Goal: Task Accomplishment & Management: Complete application form

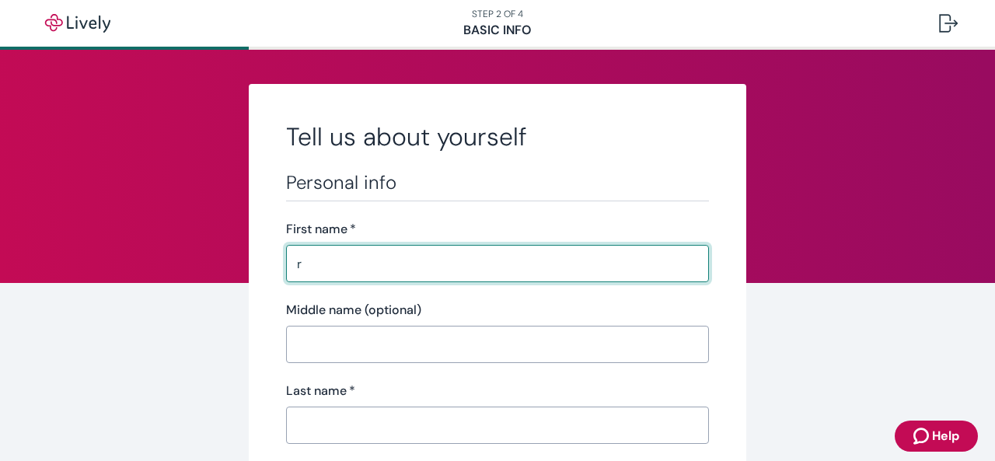
type input "[PERSON_NAME]"
type input "(025) 255-7876"
type input "[STREET_ADDRESS][PERSON_NAME] salem"
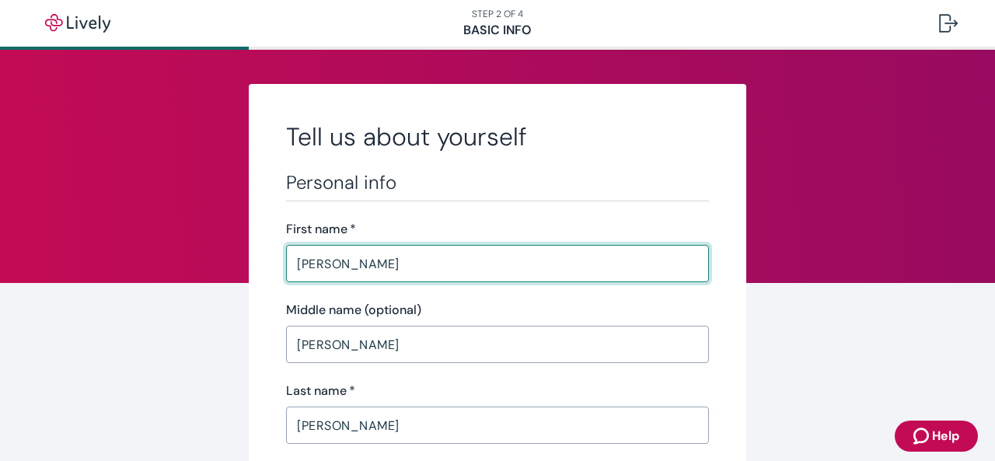
type input "[PERSON_NAME]"
type input "NC"
type input "27101"
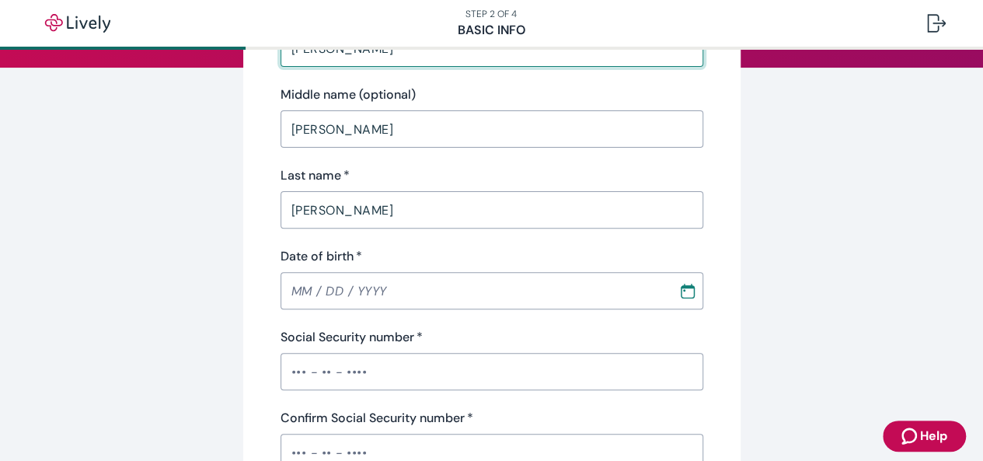
scroll to position [249, 0]
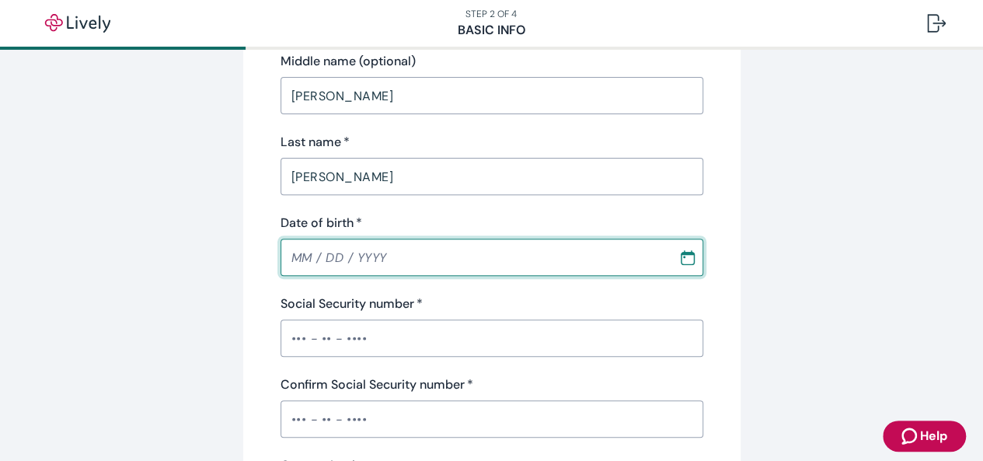
click at [419, 268] on input "Date of birth   *" at bounding box center [474, 257] width 387 height 31
type input "MM / DD / YYYY"
click at [683, 256] on icon "Calendar" at bounding box center [688, 258] width 16 height 16
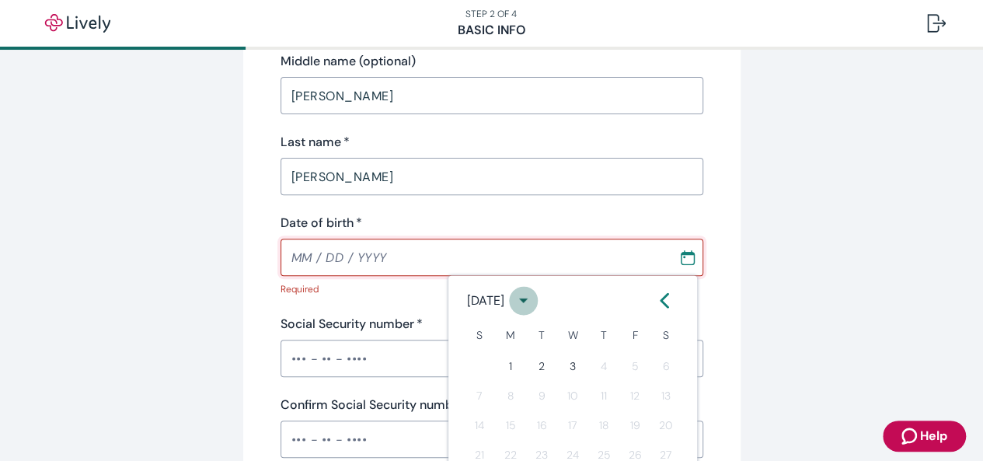
click at [534, 298] on icon "calendar view is open, switch to year view" at bounding box center [523, 300] width 21 height 21
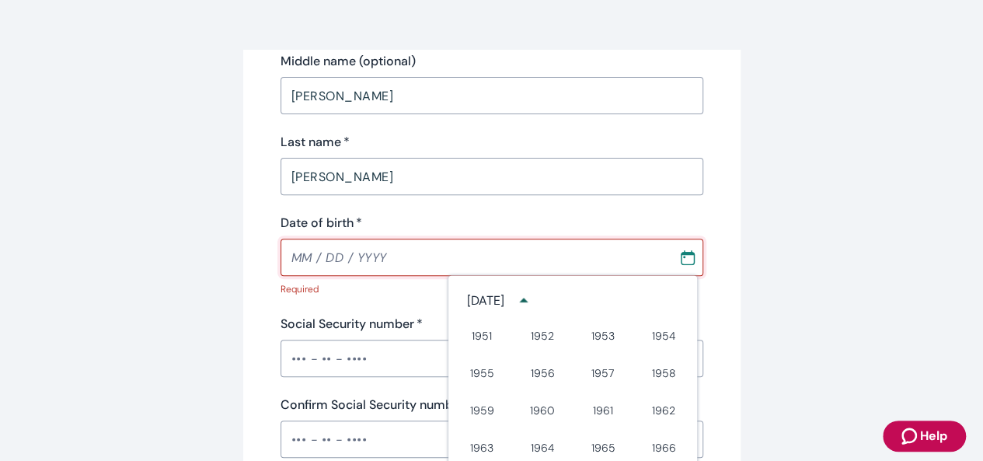
scroll to position [448, 0]
click at [660, 337] on button "1954" at bounding box center [664, 338] width 56 height 28
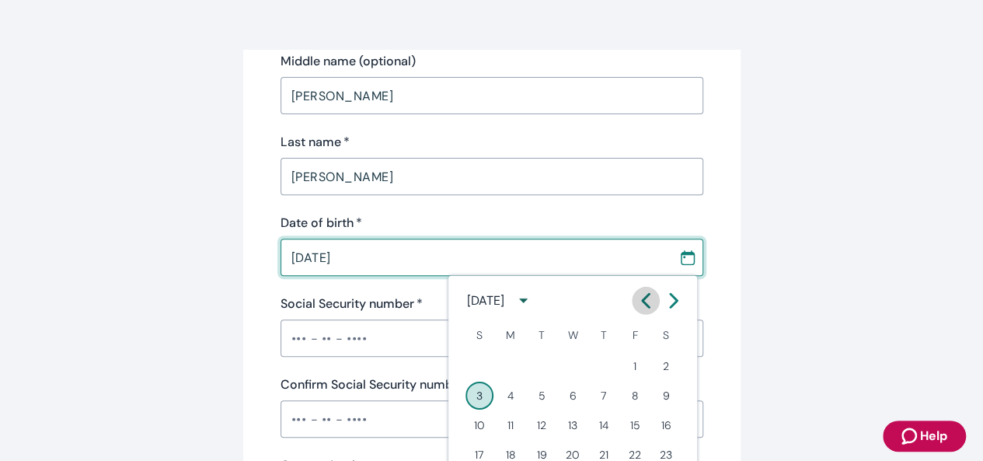
click at [650, 302] on icon "Calendar left arrow" at bounding box center [646, 301] width 16 height 16
click at [639, 362] on button "4" at bounding box center [635, 366] width 28 height 28
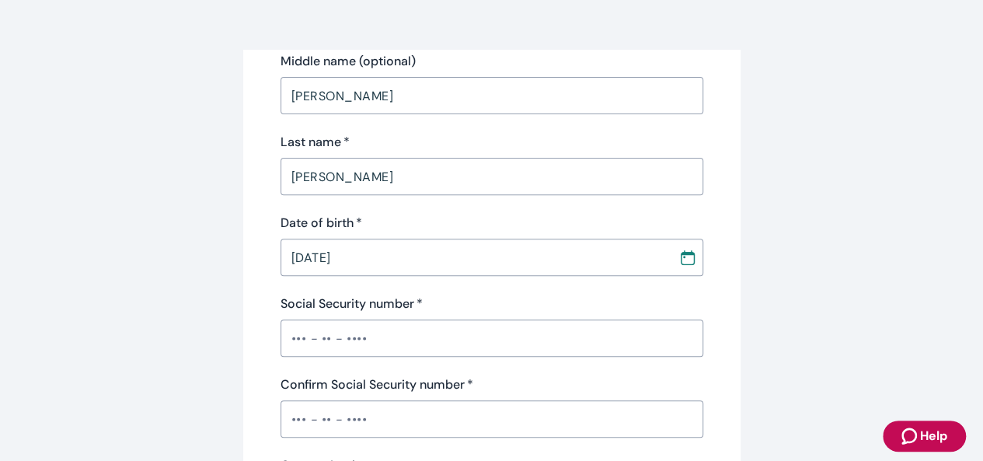
type input "[DATE]"
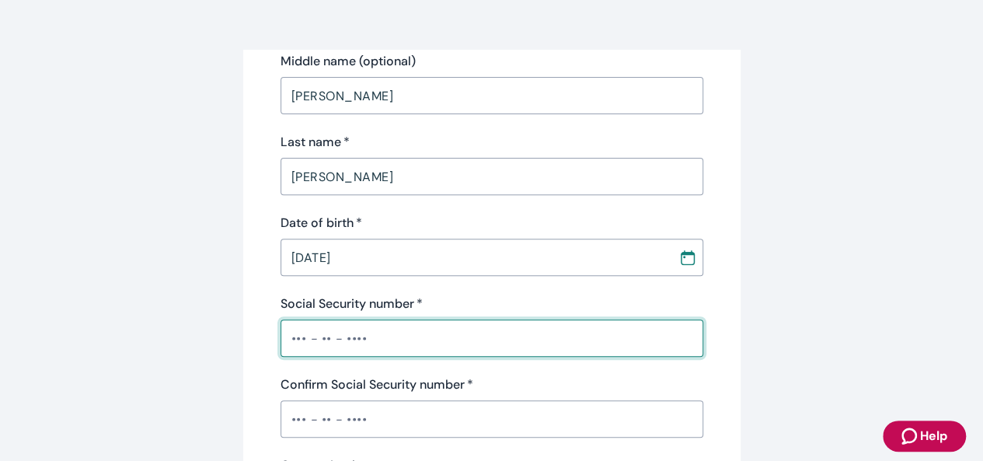
click at [612, 348] on input "Social Security number   *" at bounding box center [492, 338] width 423 height 31
type input "•••-•"
click at [485, 422] on div "​" at bounding box center [492, 418] width 423 height 37
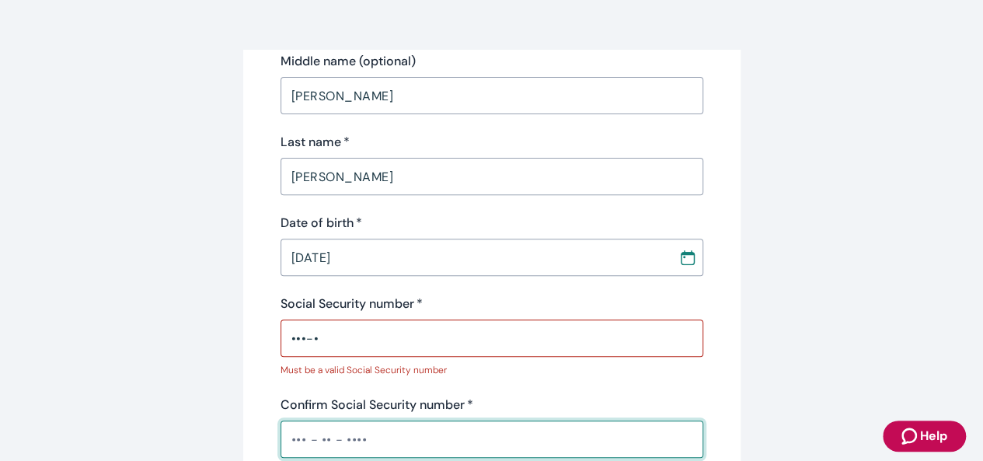
type input "•••-•"
click at [439, 341] on input "•••-•" at bounding box center [492, 338] width 423 height 31
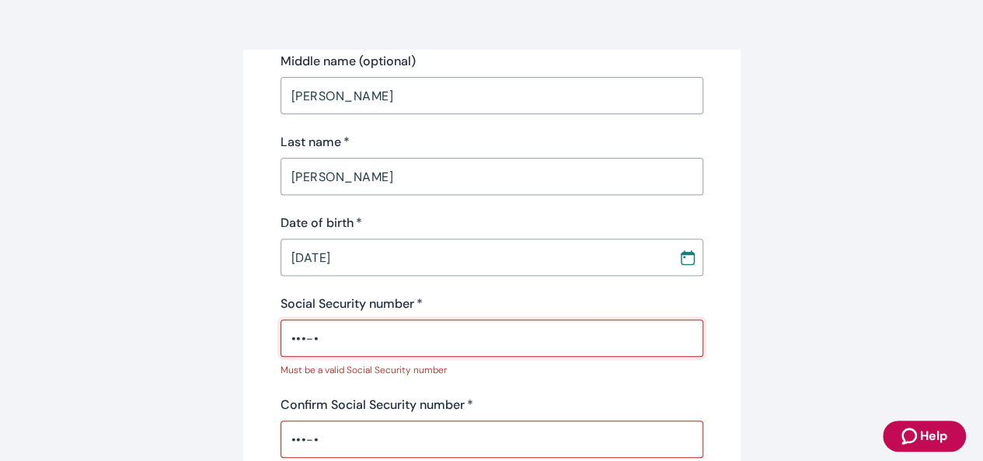
click at [439, 341] on input "•••-•" at bounding box center [492, 338] width 423 height 31
type input "•"
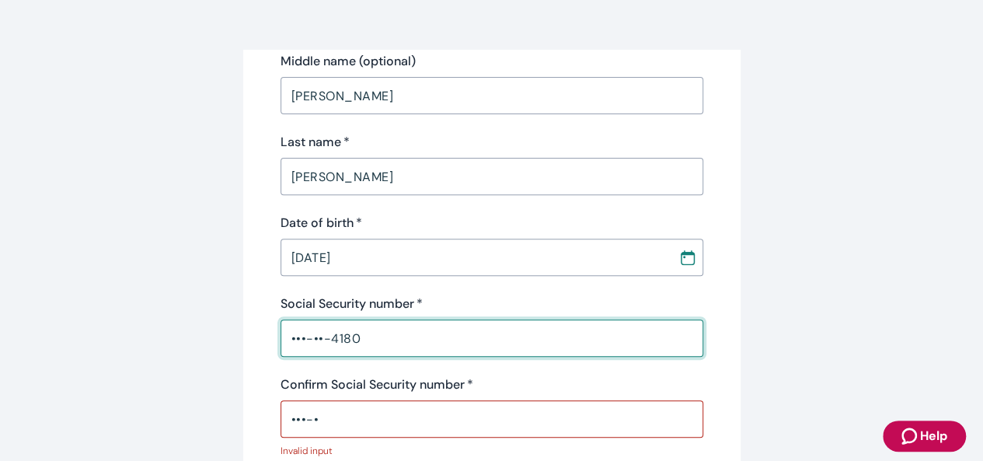
type input "•••-••-4180"
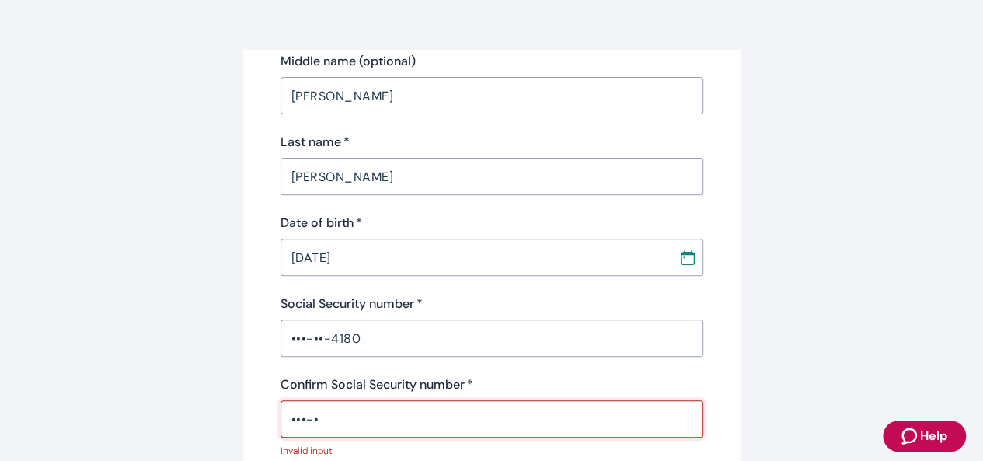
click at [417, 420] on input "•••-•" at bounding box center [492, 418] width 423 height 31
type input "•"
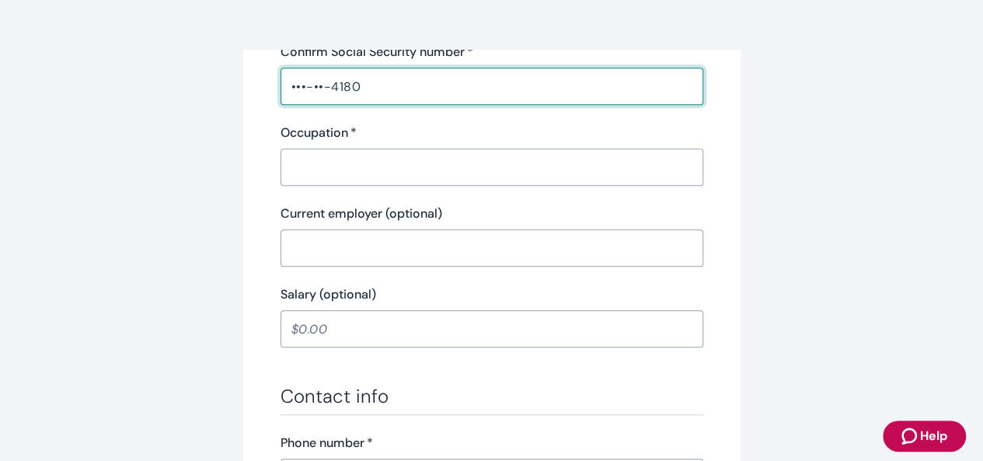
scroll to position [591, 0]
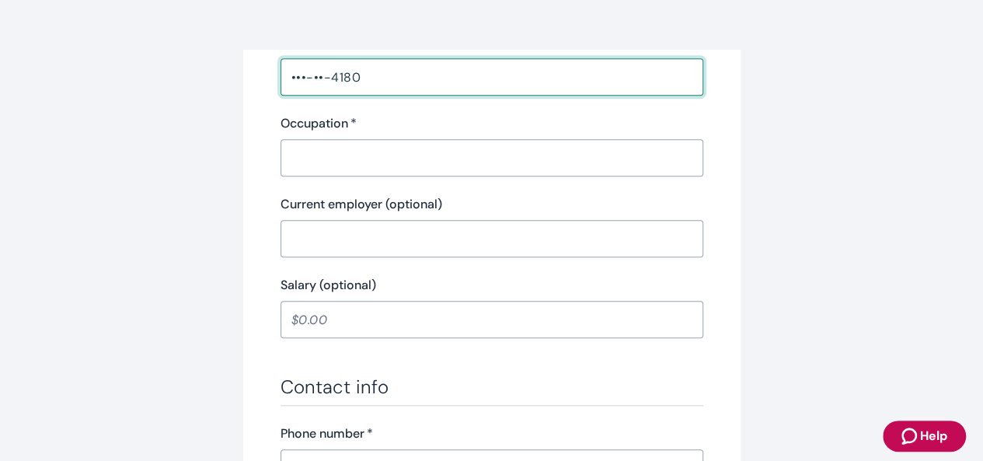
type input "•••-••-4180"
click at [549, 160] on input "Occupation   *" at bounding box center [492, 157] width 423 height 31
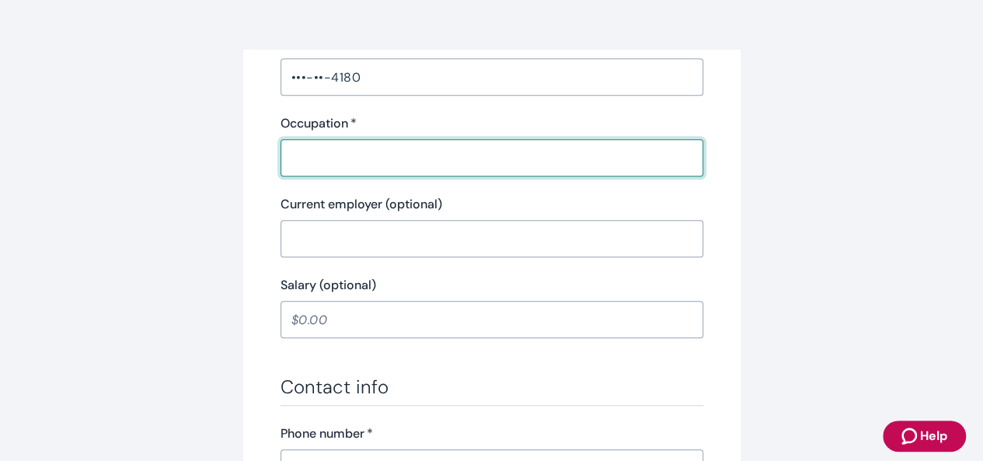
type input "retired"
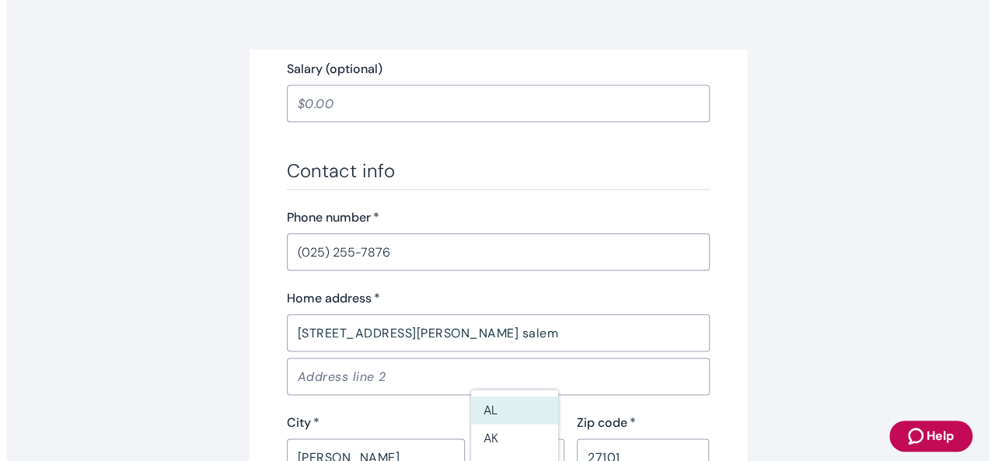
scroll to position [809, 0]
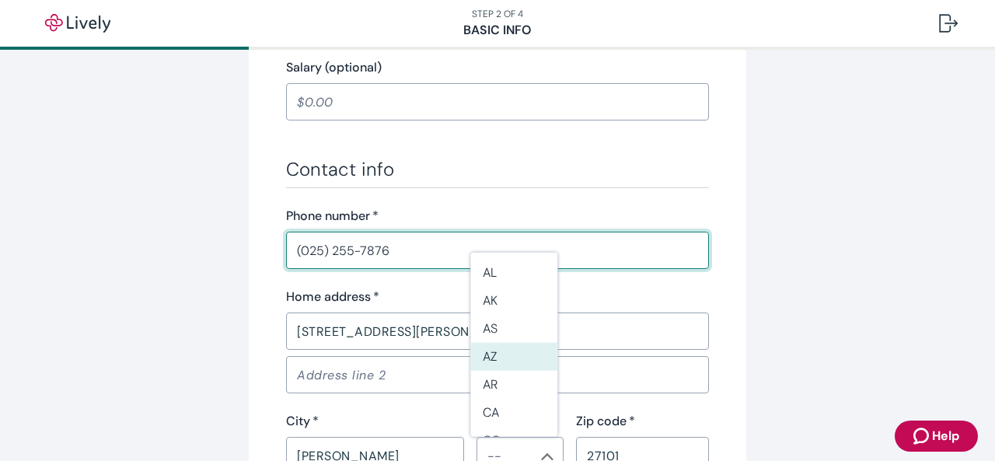
click at [400, 243] on input "(025) 255-7876" at bounding box center [497, 250] width 423 height 31
click at [387, 251] on input "(025) 255-7876" at bounding box center [497, 250] width 423 height 31
click at [300, 252] on input "(025) 255-7876" at bounding box center [497, 250] width 423 height 31
click at [387, 248] on input "(252) 557-876" at bounding box center [497, 250] width 423 height 31
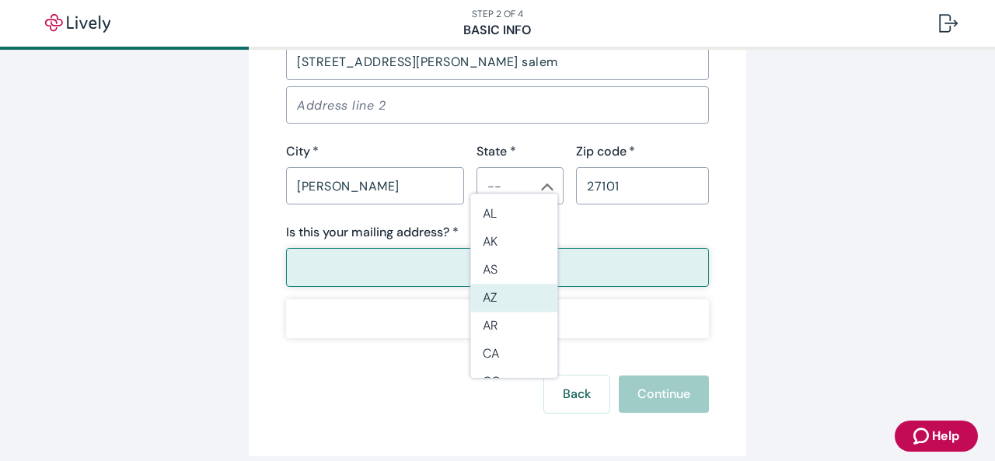
scroll to position [1088, 0]
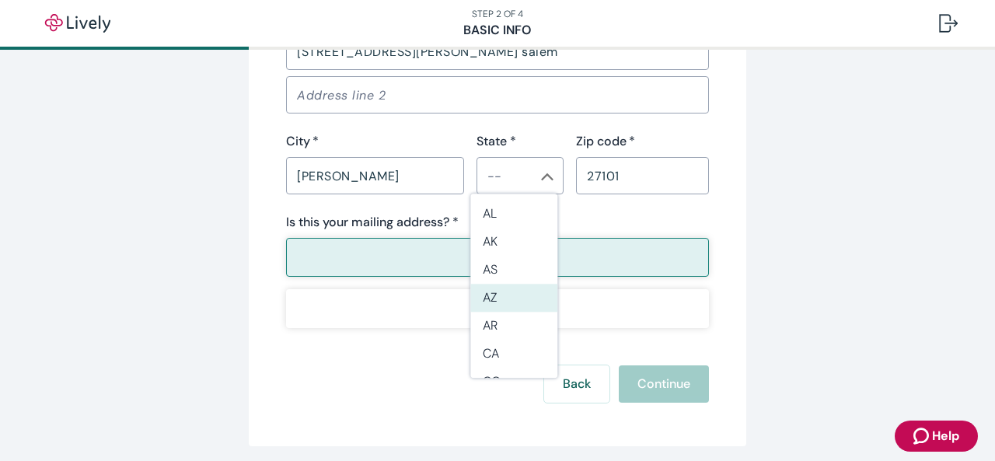
type input "[PHONE_NUMBER]"
click at [487, 308] on li "NC" at bounding box center [513, 316] width 87 height 28
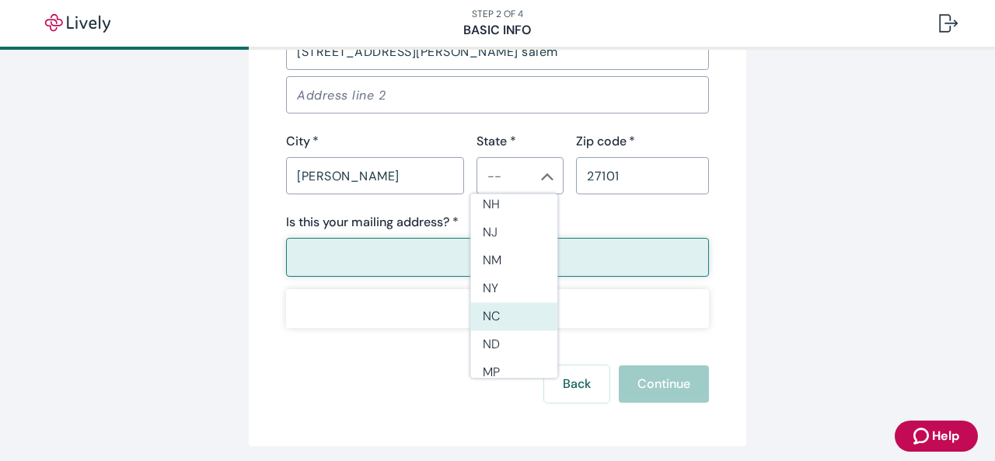
type input "NC"
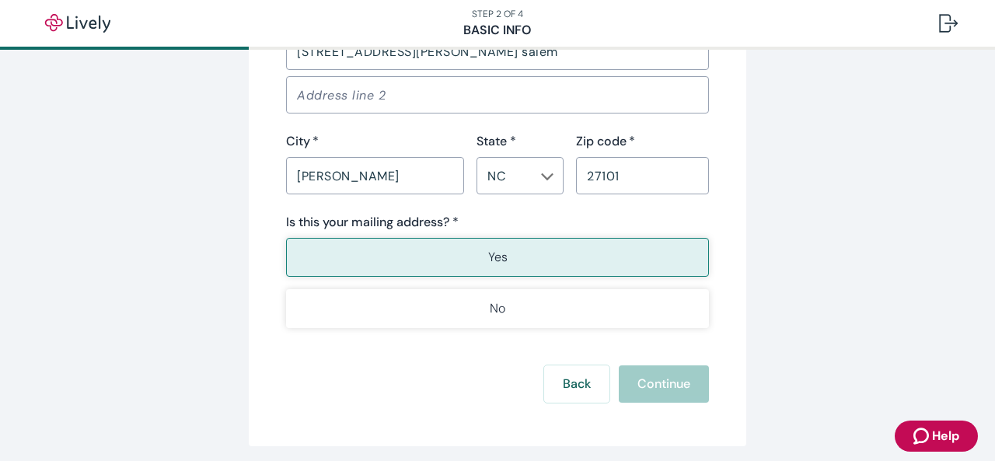
click at [473, 257] on button "Yes" at bounding box center [497, 257] width 423 height 39
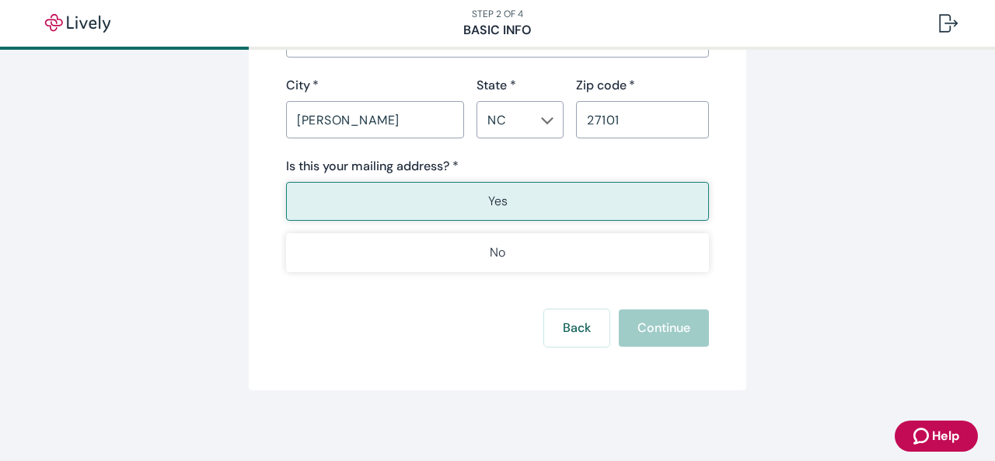
scroll to position [1146, 0]
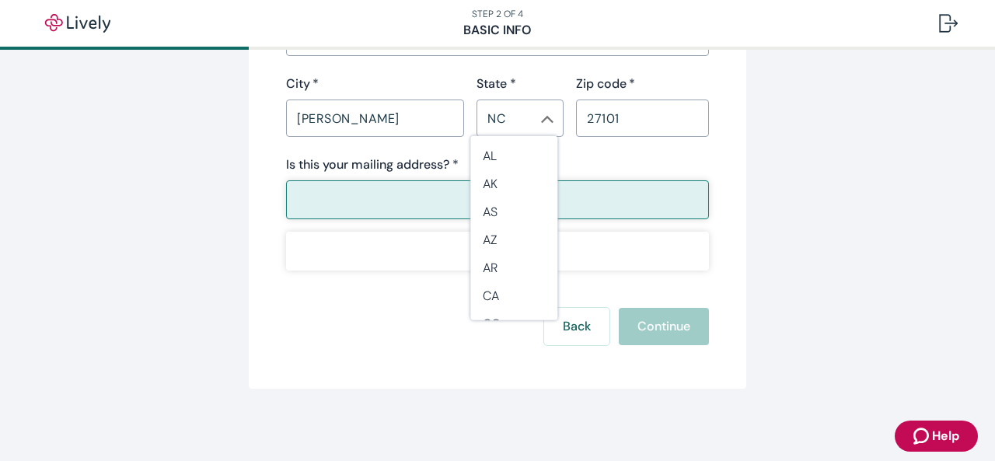
click at [516, 128] on div "NC ​" at bounding box center [520, 118] width 87 height 37
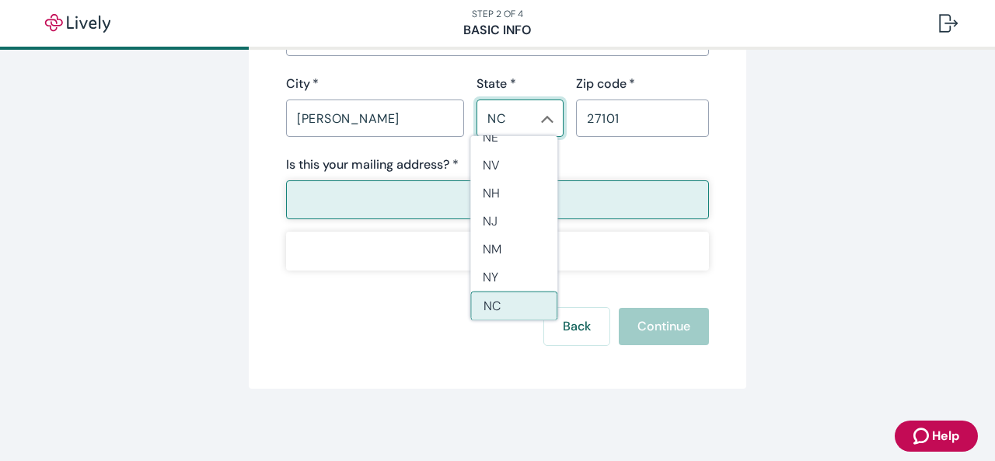
click at [516, 128] on div "NC ​" at bounding box center [520, 118] width 87 height 37
click at [541, 119] on icon "Chevron icon" at bounding box center [547, 119] width 12 height 12
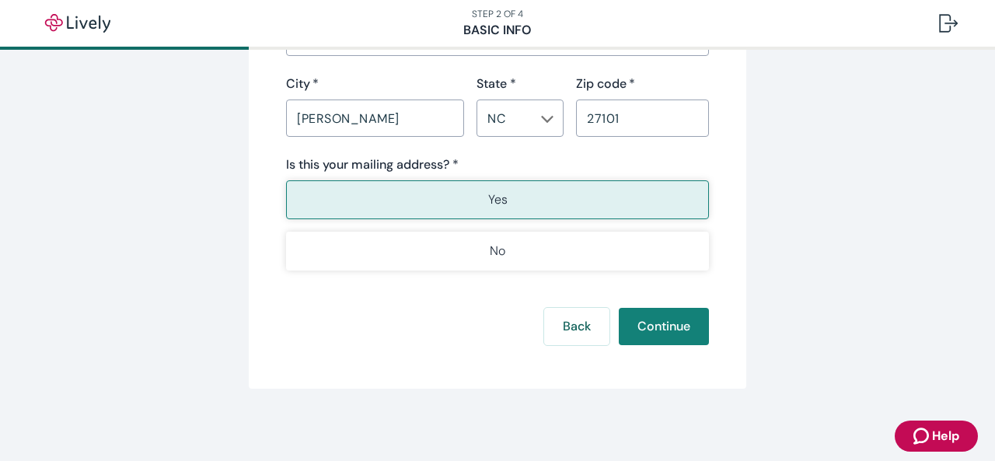
click at [547, 197] on button "Yes" at bounding box center [497, 199] width 423 height 39
click at [648, 312] on button "Continue" at bounding box center [664, 326] width 90 height 37
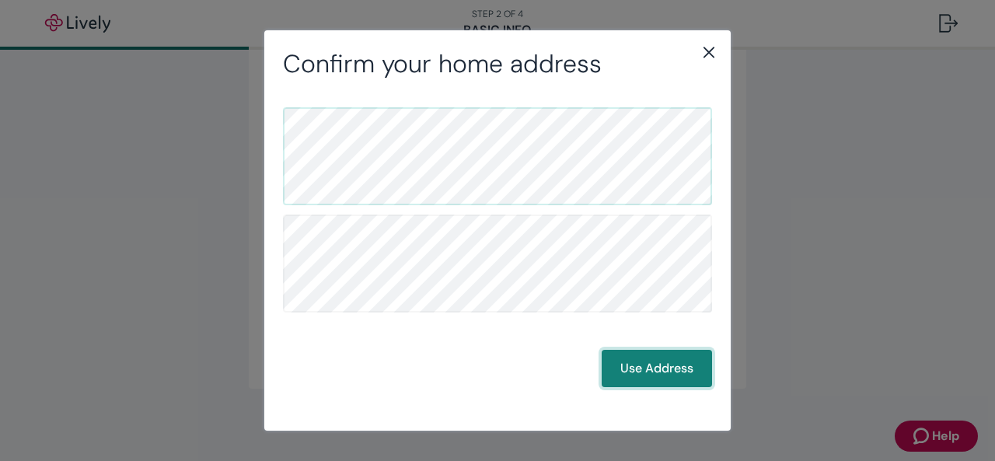
click at [642, 369] on button "Use Address" at bounding box center [657, 368] width 110 height 37
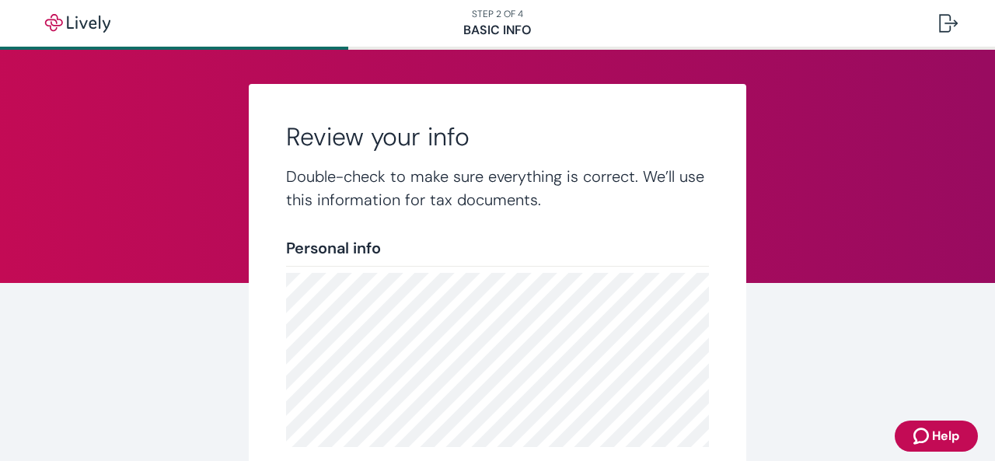
scroll to position [420, 0]
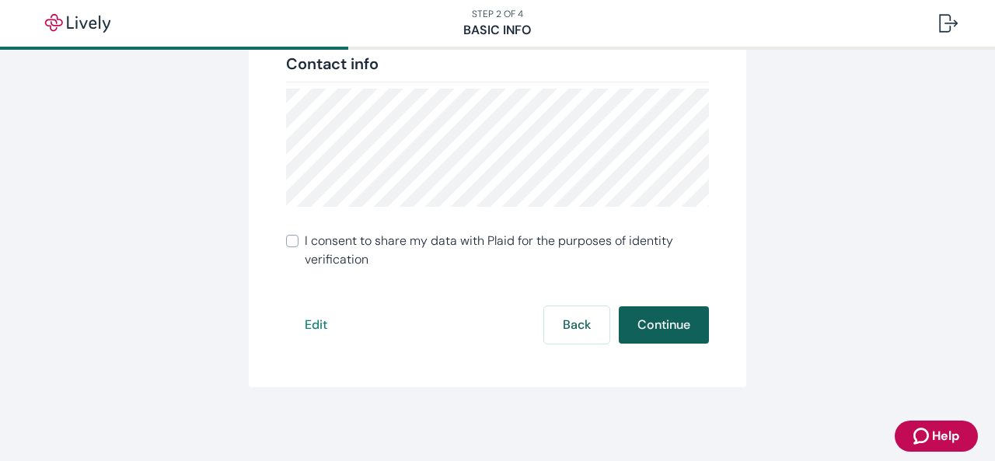
click at [652, 323] on button "Continue" at bounding box center [664, 324] width 90 height 37
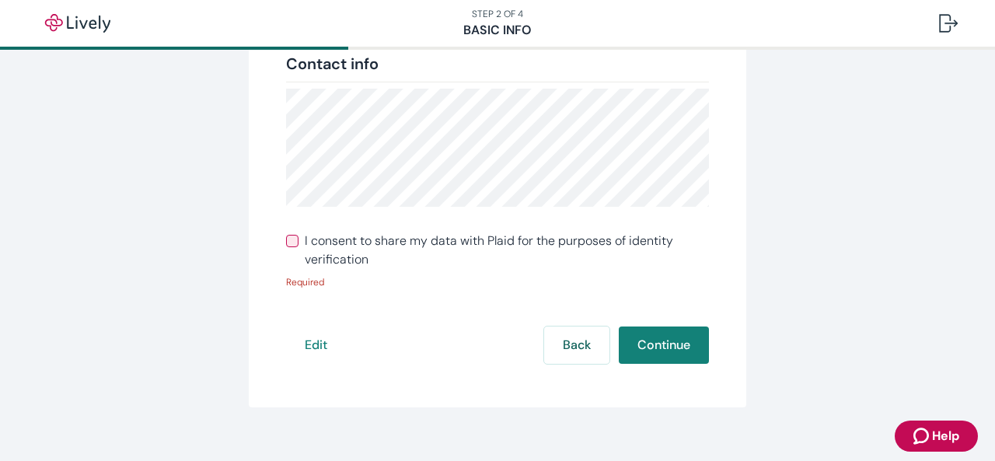
click at [286, 241] on input "I consent to share my data with Plaid for the purposes of identity verification" at bounding box center [292, 241] width 12 height 12
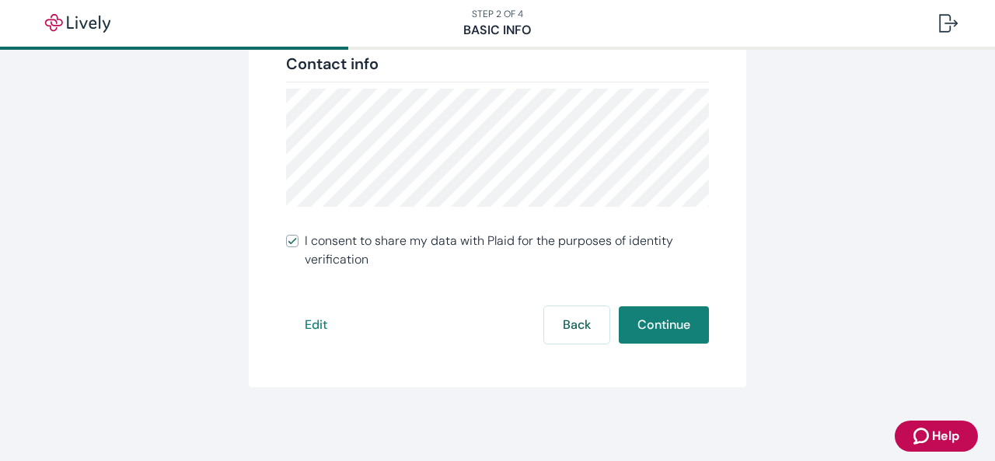
click at [286, 241] on input "I consent to share my data with Plaid for the purposes of identity verification" at bounding box center [292, 241] width 12 height 12
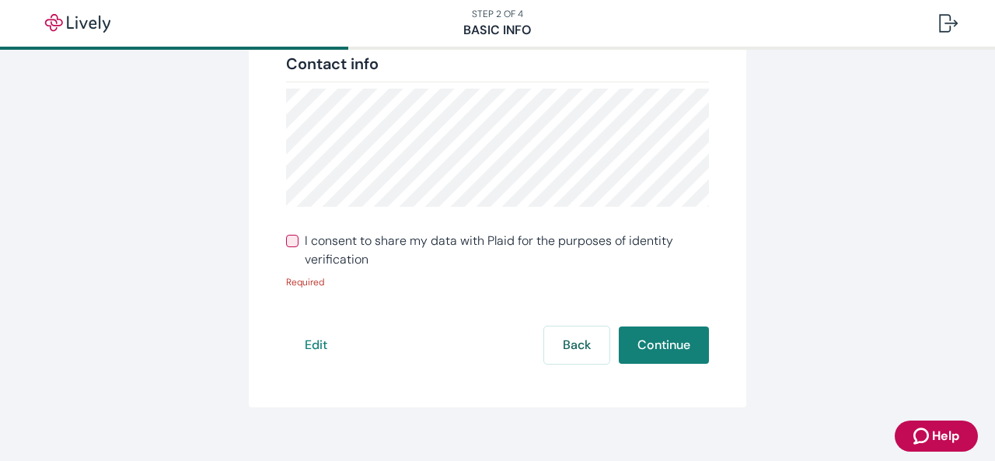
click at [286, 236] on input "I consent to share my data with Plaid for the purposes of identity verification" at bounding box center [292, 241] width 12 height 12
checkbox input "true"
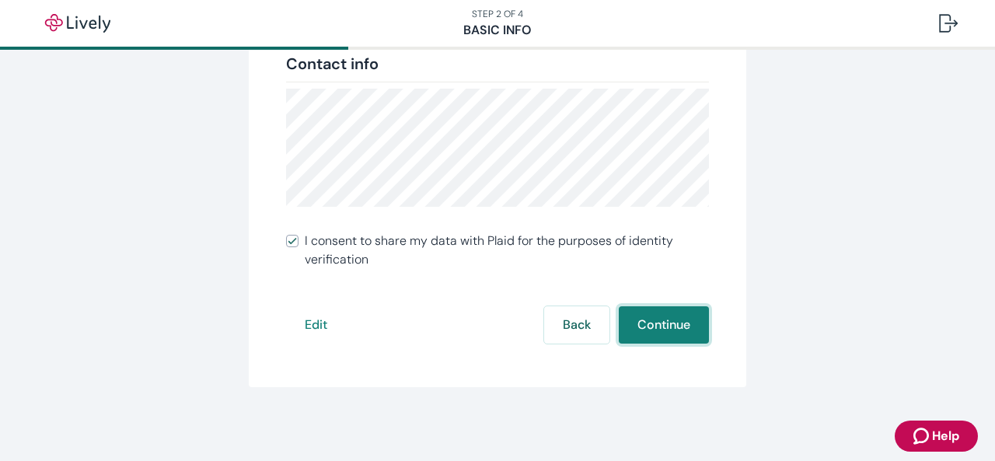
click at [662, 307] on button "Continue" at bounding box center [664, 324] width 90 height 37
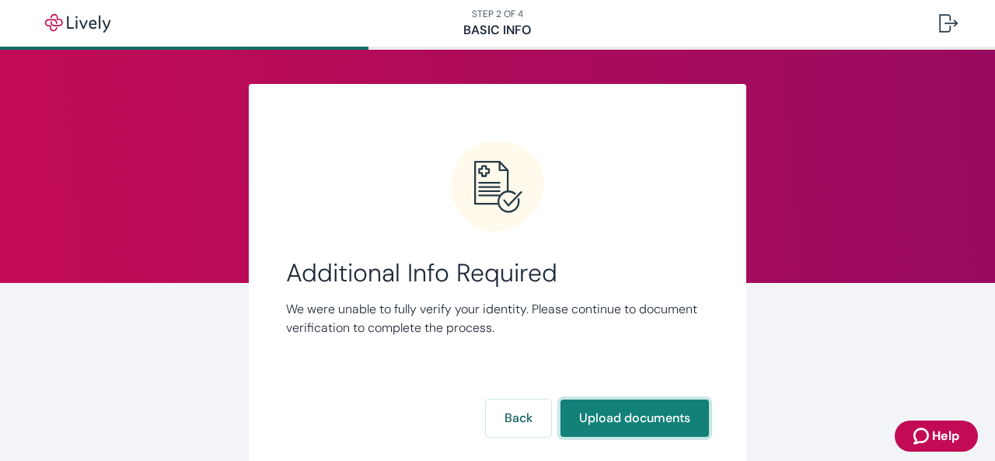
click at [620, 412] on button "Upload documents" at bounding box center [635, 418] width 148 height 37
click at [513, 414] on button "Back" at bounding box center [518, 418] width 65 height 37
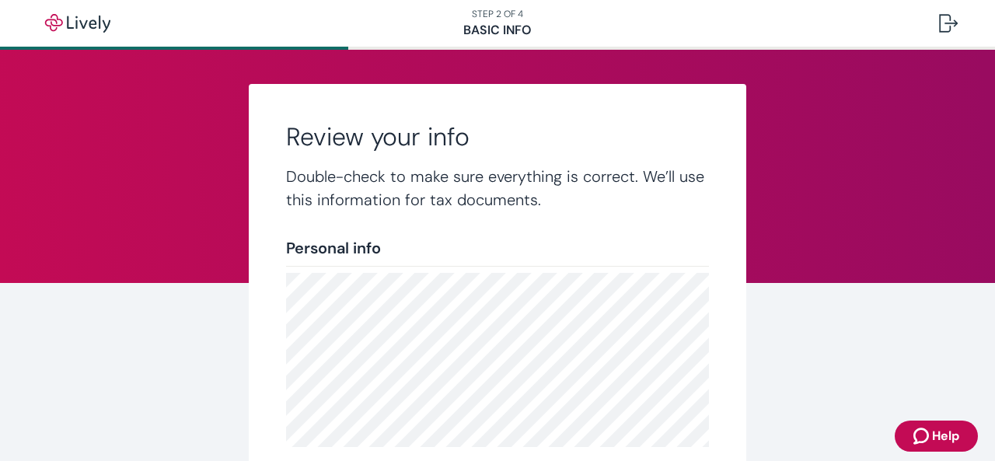
scroll to position [420, 0]
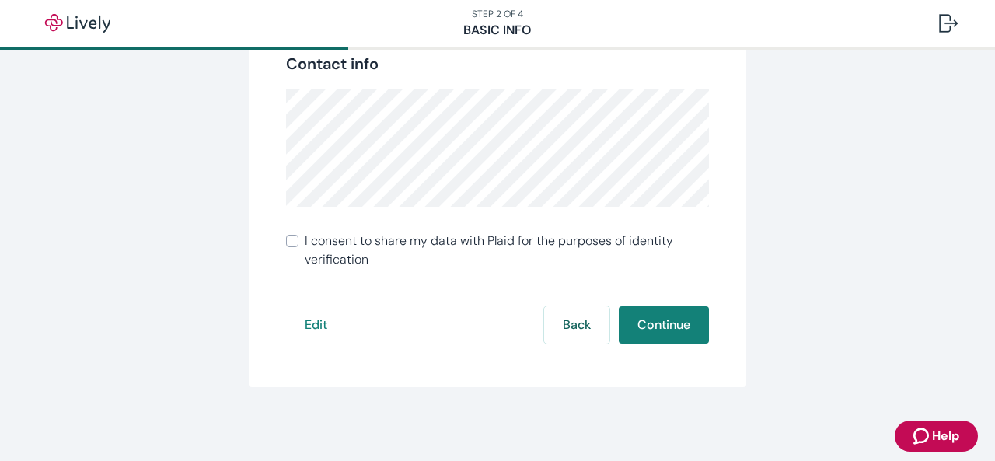
click at [840, 138] on div "Review your info Double-check to make sure everything is correct. We’ll use thi…" at bounding box center [497, 25] width 746 height 723
click at [561, 316] on button "Back" at bounding box center [576, 324] width 65 height 37
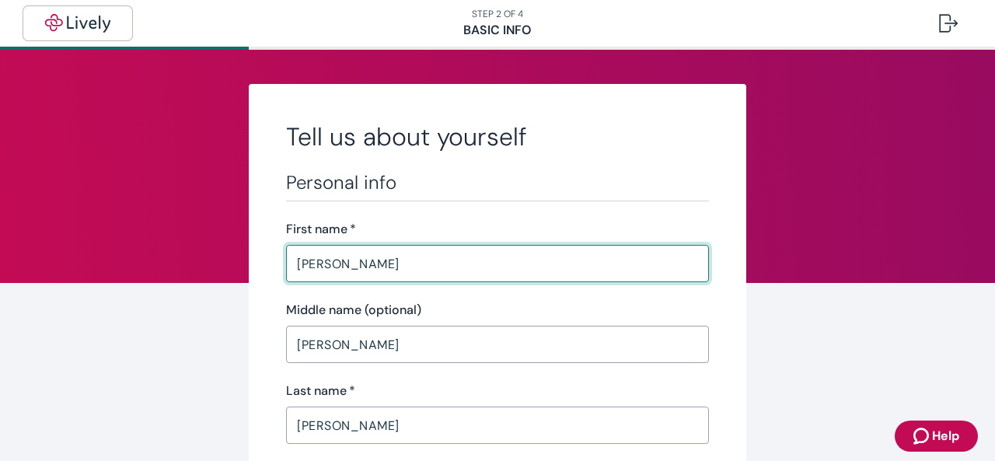
click at [95, 27] on img "button" at bounding box center [77, 23] width 87 height 19
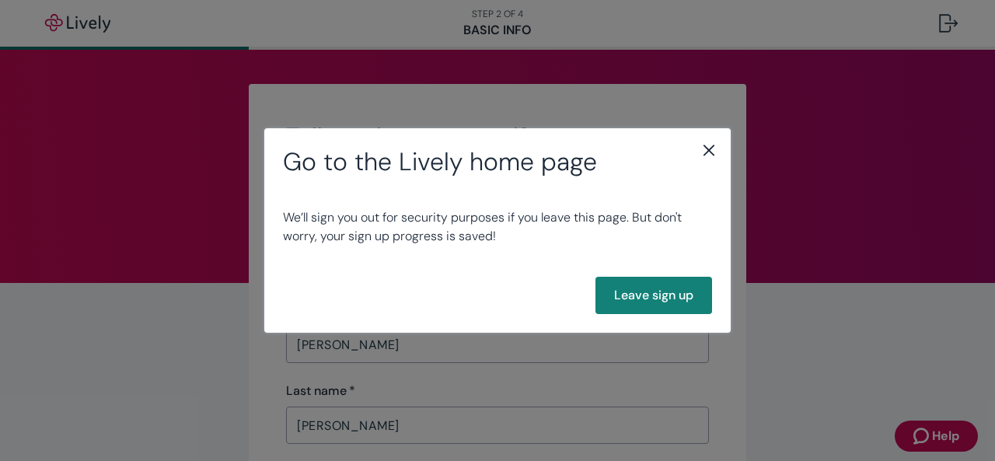
click at [707, 150] on icon "close" at bounding box center [709, 150] width 11 height 11
